Goal: Information Seeking & Learning: Understand process/instructions

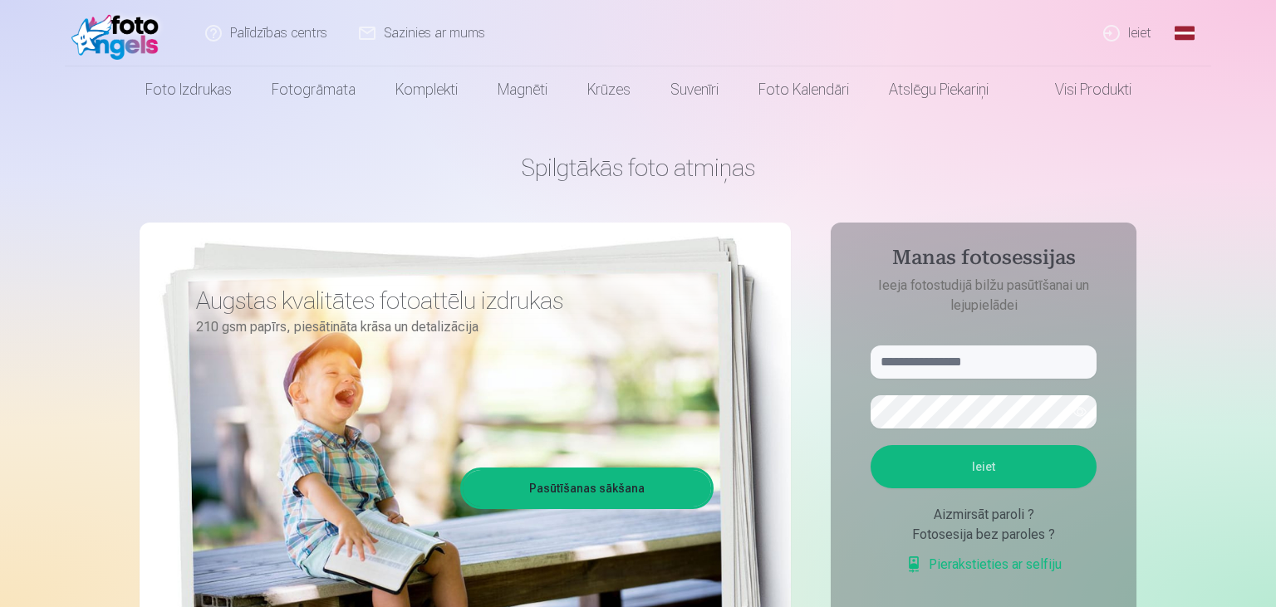
click at [254, 32] on link "Palīdzības centrs" at bounding box center [267, 33] width 154 height 66
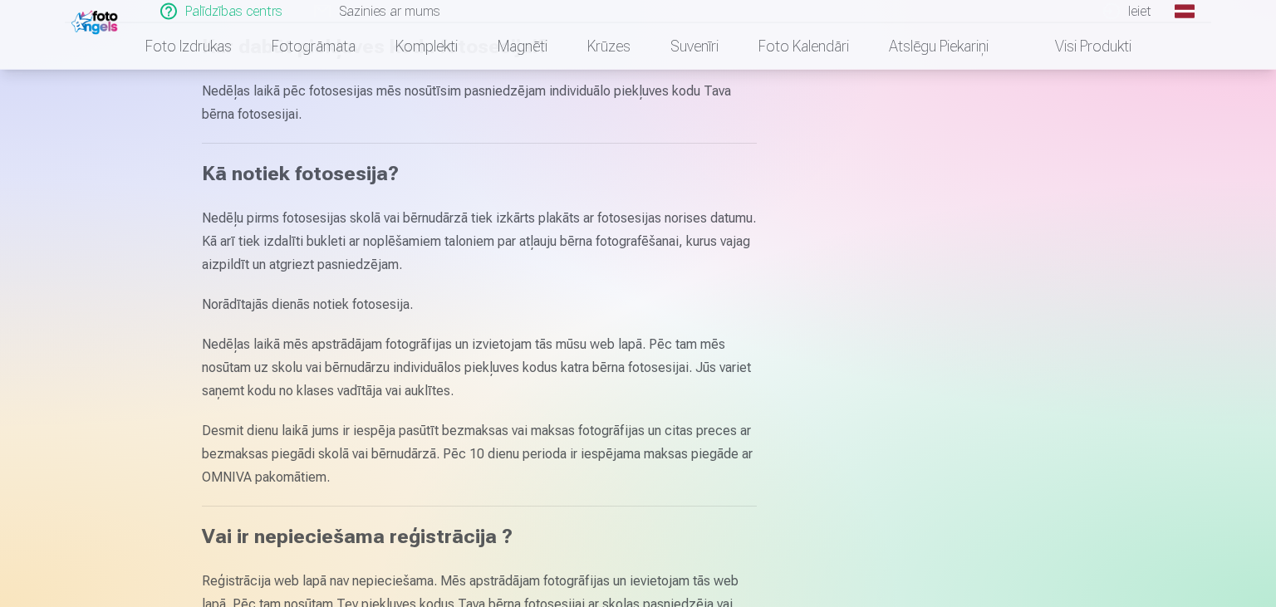
scroll to position [199, 0]
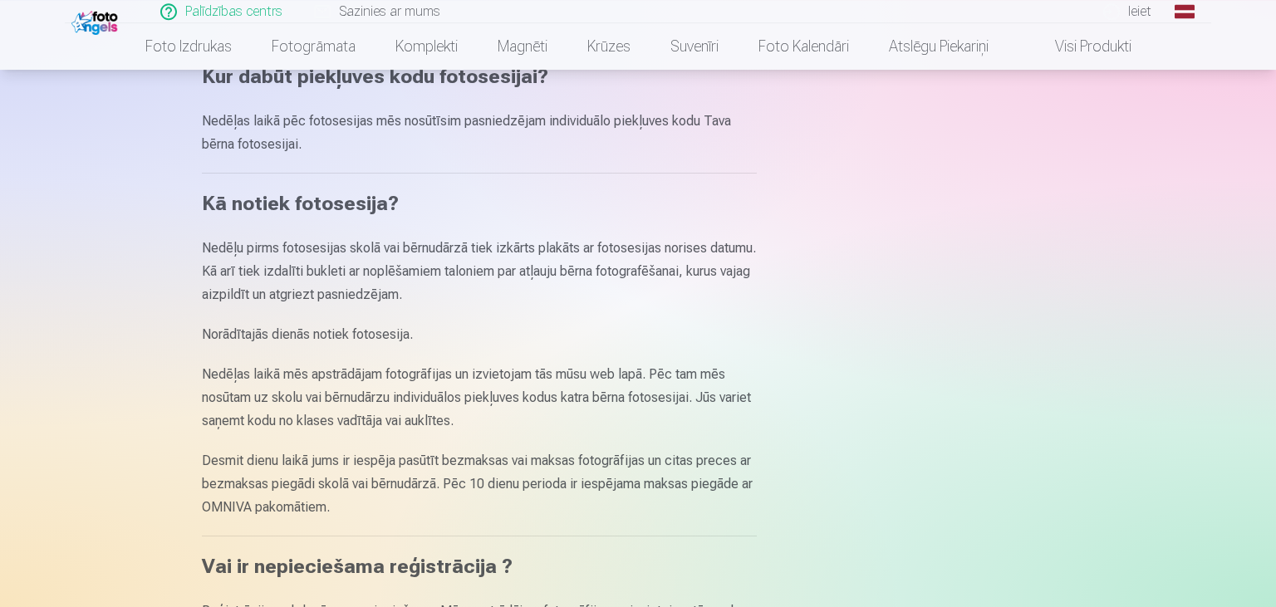
click at [1118, 11] on link "Ieiet" at bounding box center [1128, 11] width 80 height 23
